Goal: Information Seeking & Learning: Learn about a topic

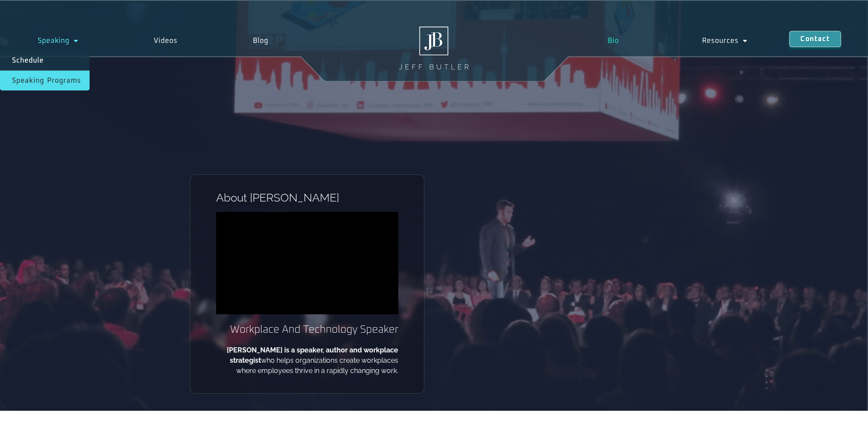
click at [63, 80] on link "Speaking Programs" at bounding box center [45, 81] width 90 height 20
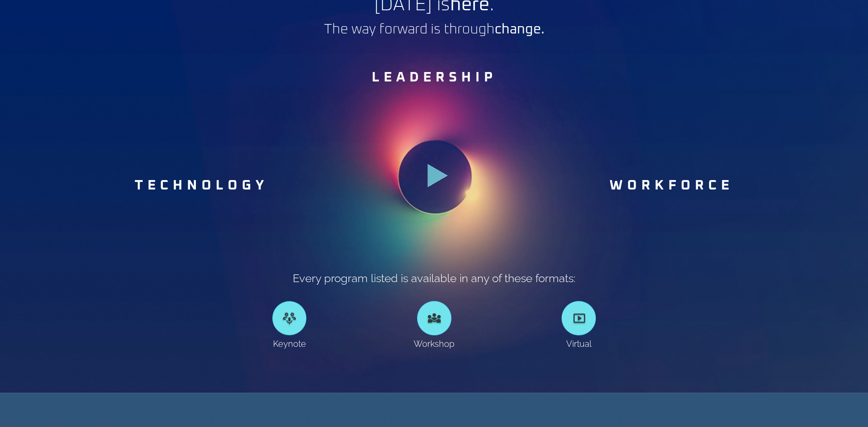
scroll to position [472, 0]
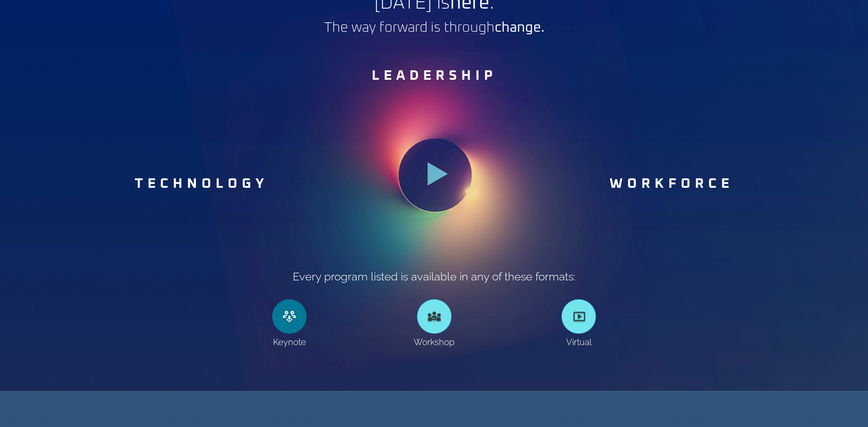
click at [293, 318] on link at bounding box center [289, 316] width 34 height 34
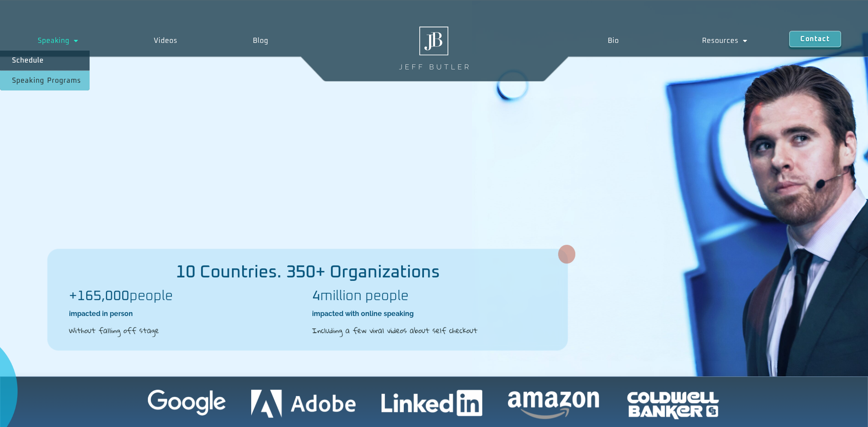
click at [62, 79] on link "Speaking Programs" at bounding box center [45, 81] width 90 height 20
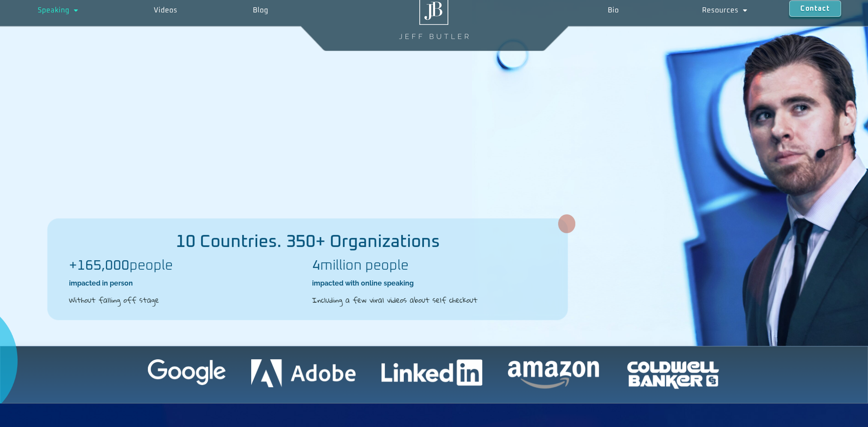
scroll to position [214, 0]
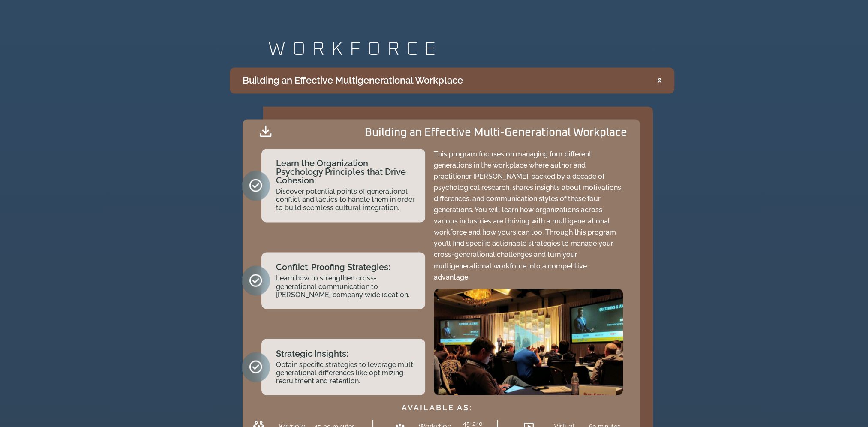
scroll to position [1917, 0]
